Goal: Task Accomplishment & Management: Manage account settings

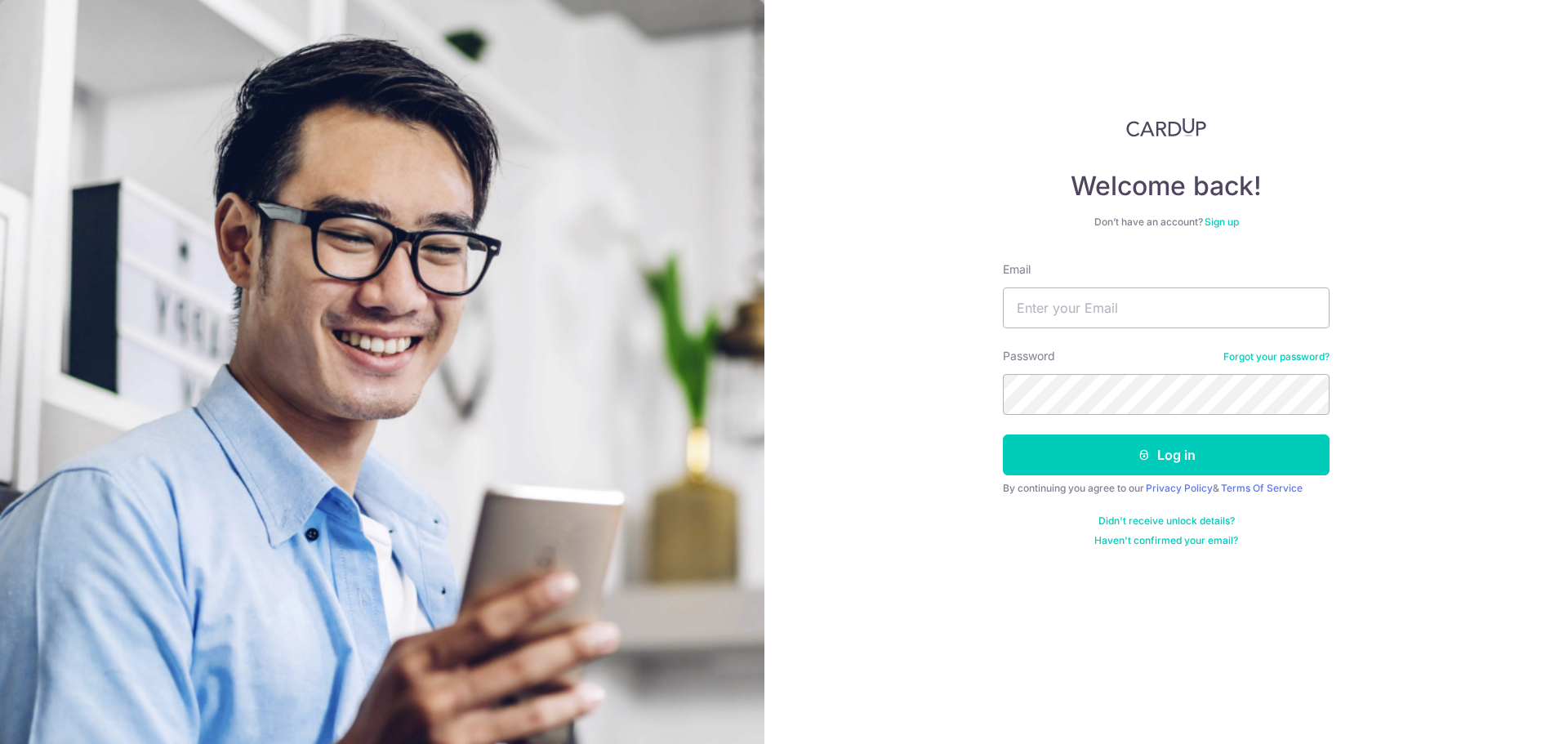
click at [1054, 308] on input "Email" at bounding box center [1166, 307] width 327 height 41
type input "[EMAIL_ADDRESS][DOMAIN_NAME]"
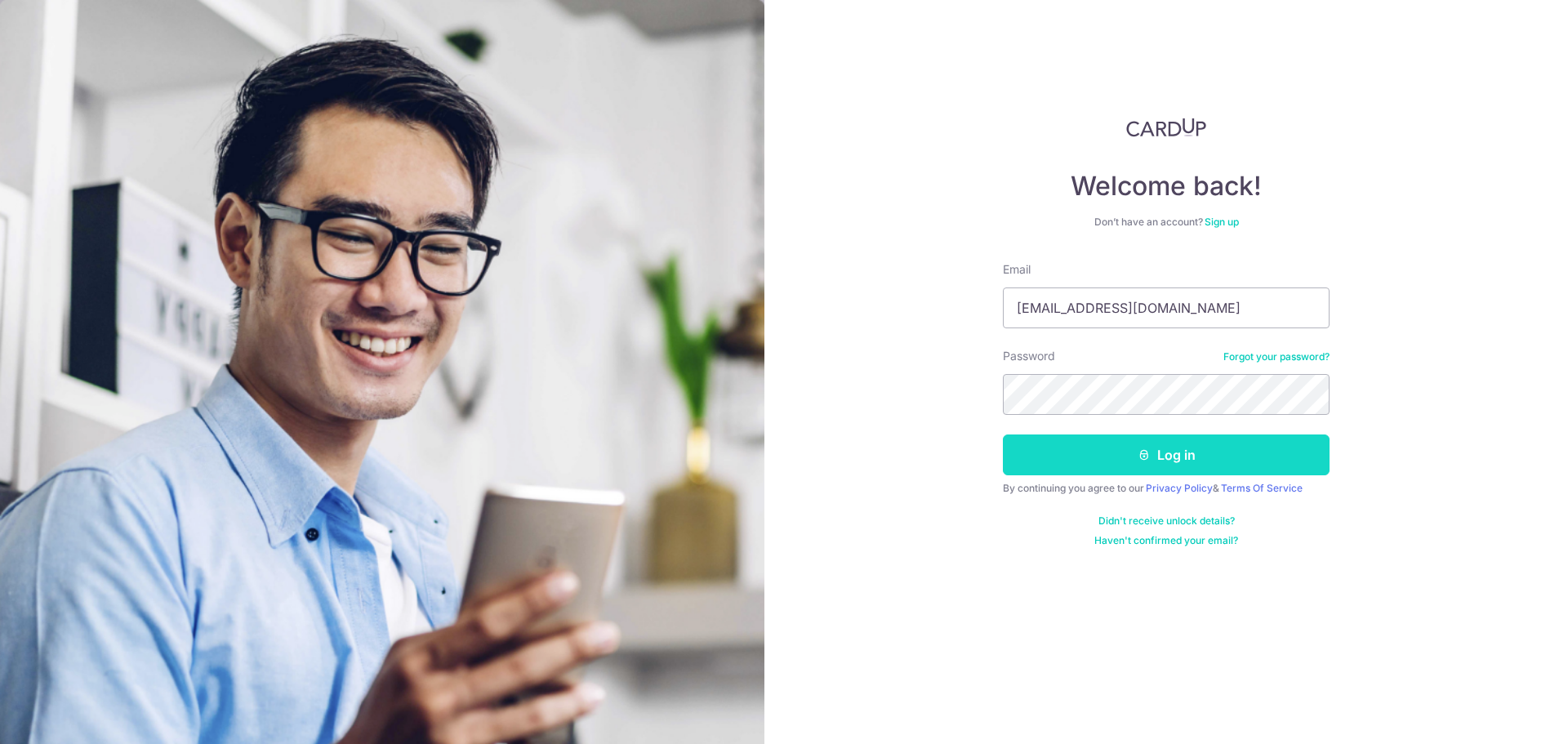
click at [1154, 465] on button "Log in" at bounding box center [1166, 455] width 327 height 41
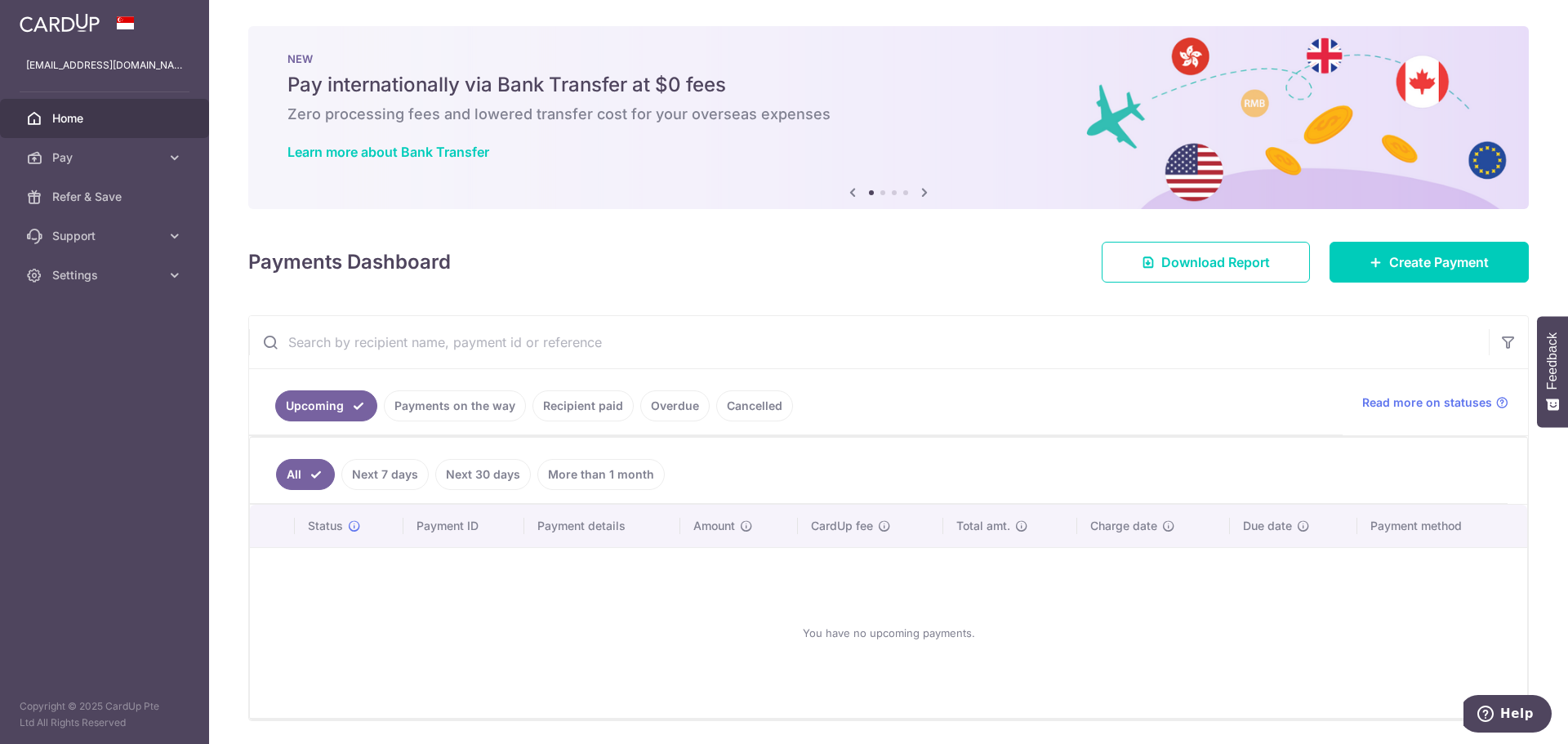
click at [471, 417] on link "Payments on the way" at bounding box center [454, 406] width 142 height 31
